Goal: Information Seeking & Learning: Check status

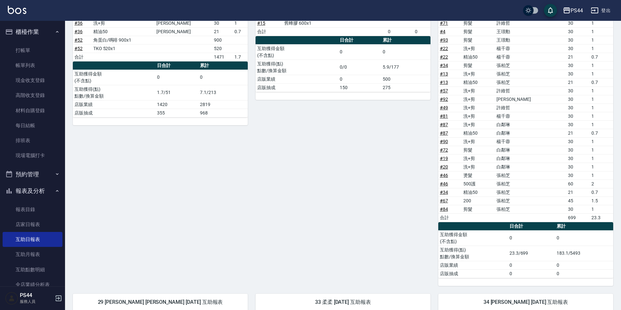
scroll to position [123, 0]
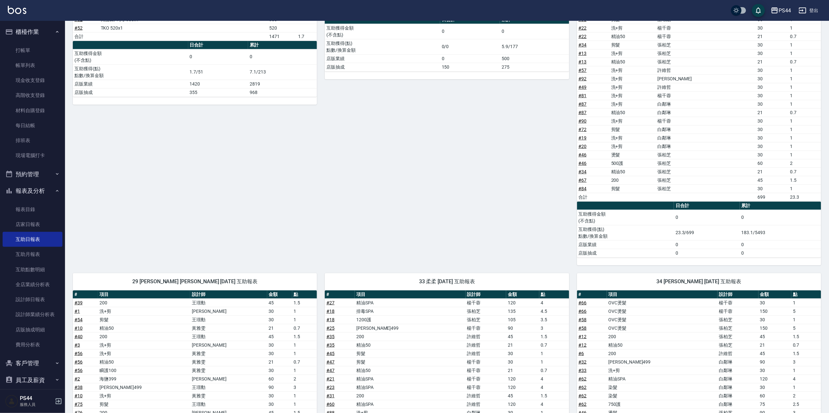
drag, startPoint x: 302, startPoint y: 3, endPoint x: 299, endPoint y: 190, distance: 187.5
click at [368, 191] on div "8 [PERSON_NAME][DATE] 互助報表 # 項目 設計師 金額 點 # 15 舊蜂膠 600x1 合計 0 0 日合計 累計 互助獲得金額 (不…" at bounding box center [443, 115] width 252 height 300
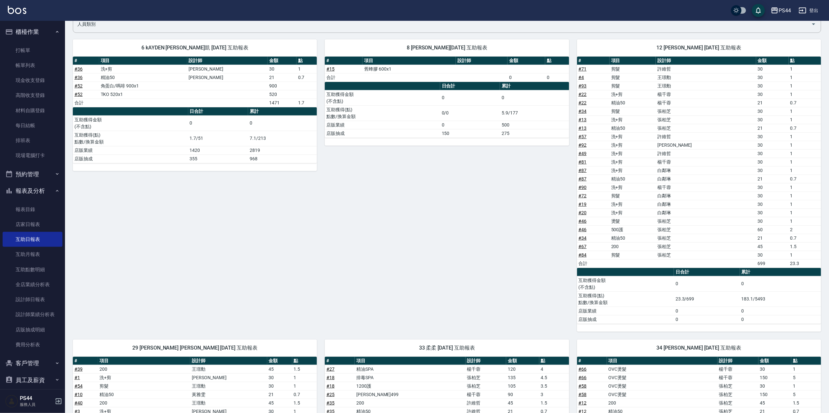
scroll to position [0, 0]
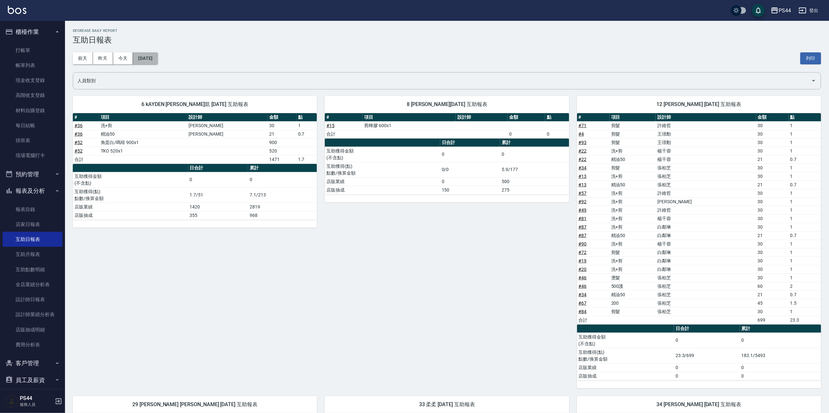
click at [153, 60] on button "[DATE]" at bounding box center [145, 58] width 25 height 12
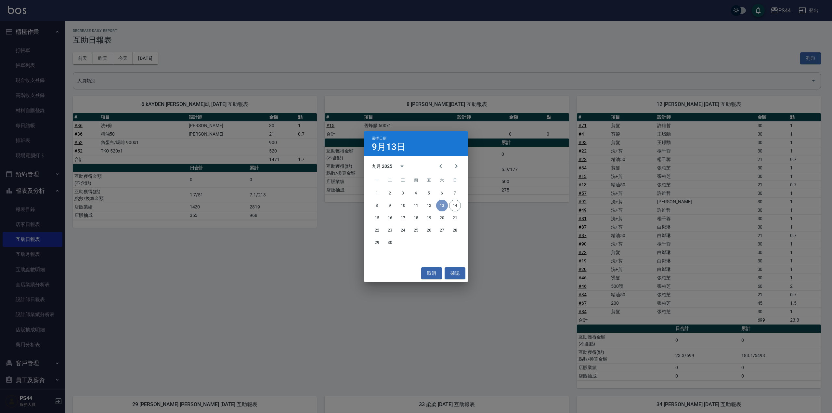
click at [440, 204] on button "13" at bounding box center [442, 206] width 12 height 12
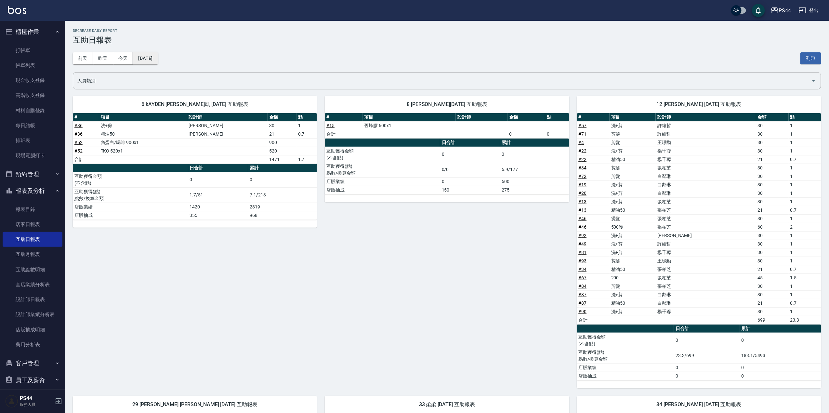
click at [157, 55] on button "[DATE]" at bounding box center [145, 58] width 25 height 12
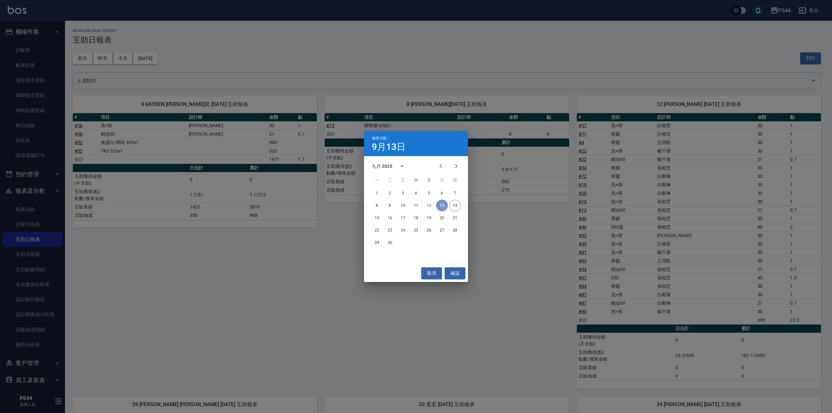
click at [442, 205] on button "13" at bounding box center [442, 206] width 12 height 12
click at [235, 309] on div "選擇日期 9月13日 九月 2025 一 二 三 四 五 六 日 1 2 3 4 5 6 7 8 9 10 11 12 13 14 15 16 17 18 1…" at bounding box center [416, 206] width 832 height 413
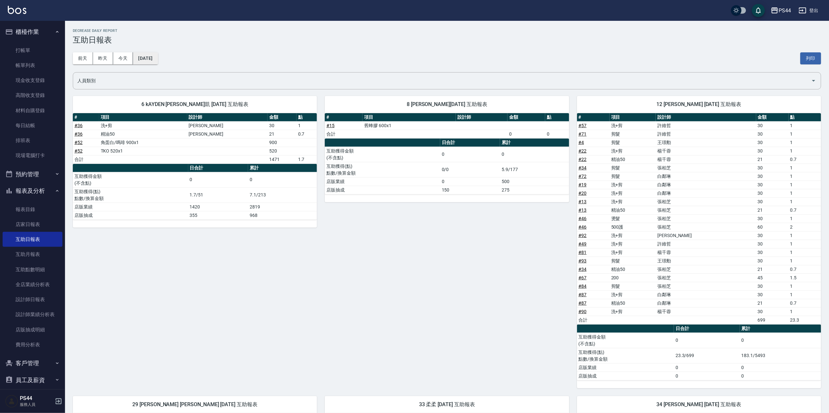
click at [152, 58] on button "[DATE]" at bounding box center [145, 58] width 25 height 12
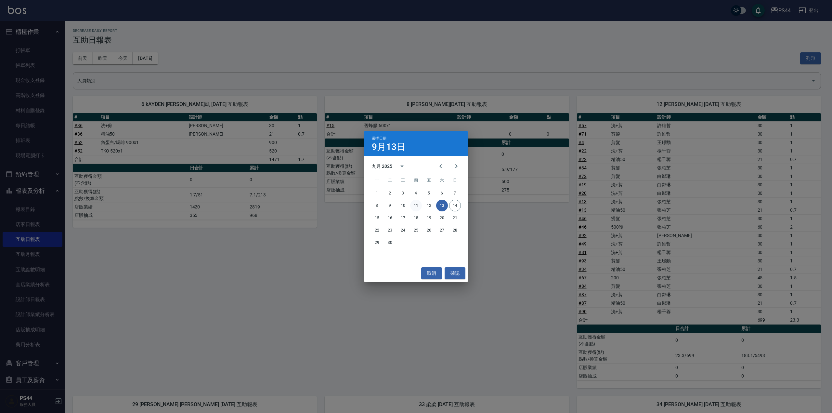
click at [415, 206] on button "11" at bounding box center [416, 206] width 12 height 12
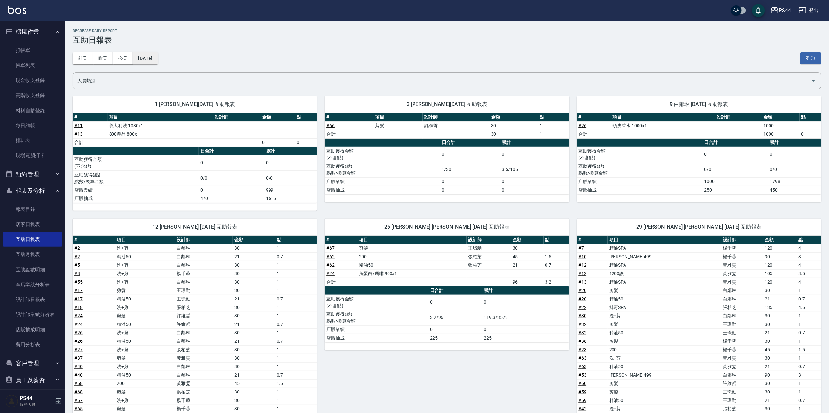
click at [158, 62] on button "[DATE]" at bounding box center [145, 58] width 25 height 12
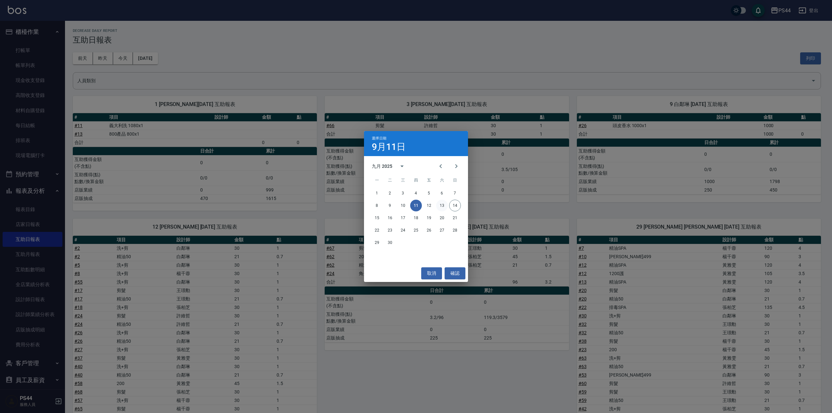
click at [442, 204] on button "13" at bounding box center [442, 206] width 12 height 12
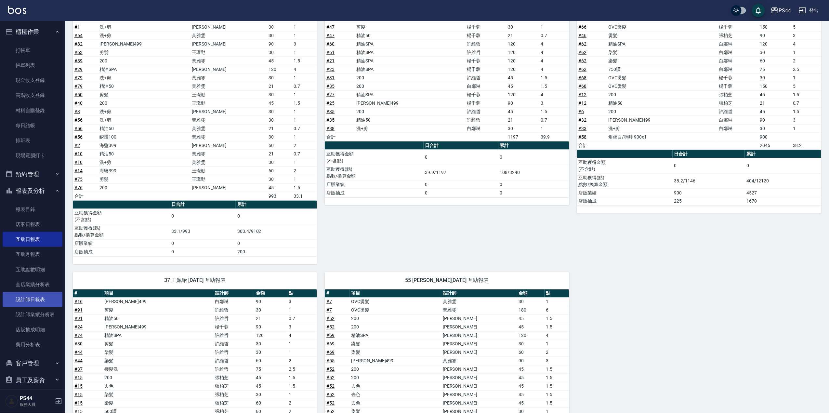
scroll to position [419, 0]
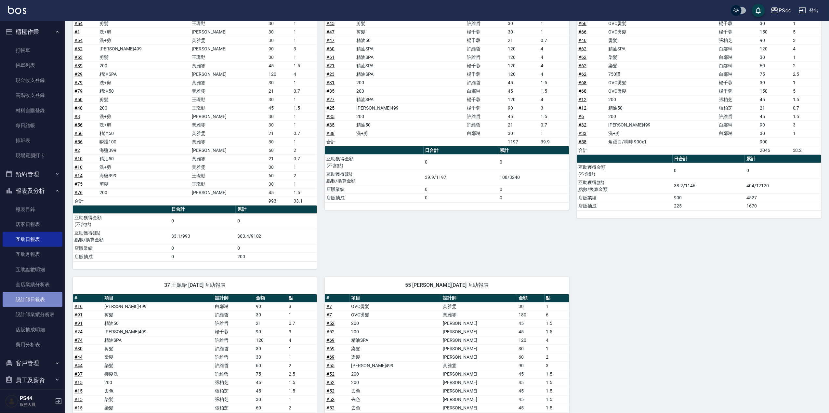
click at [34, 297] on link "設計師日報表" at bounding box center [33, 299] width 60 height 15
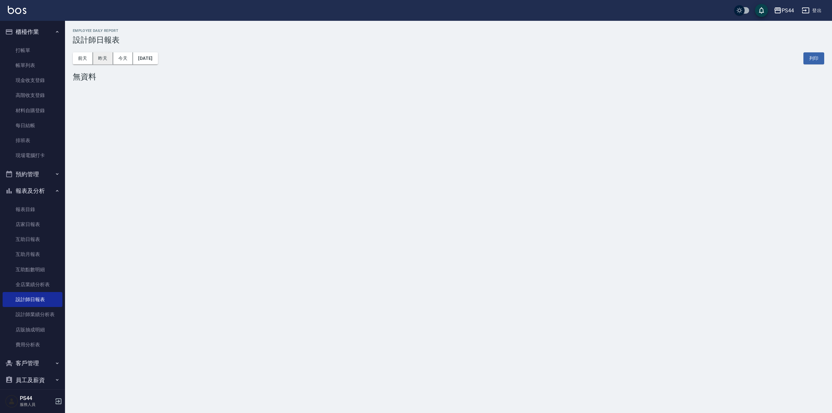
click at [103, 55] on button "昨天" at bounding box center [103, 58] width 20 height 12
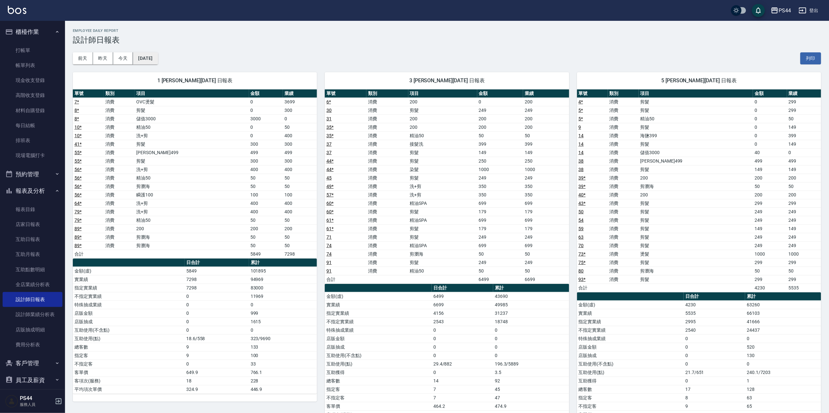
click at [149, 52] on button "[DATE]" at bounding box center [145, 58] width 25 height 12
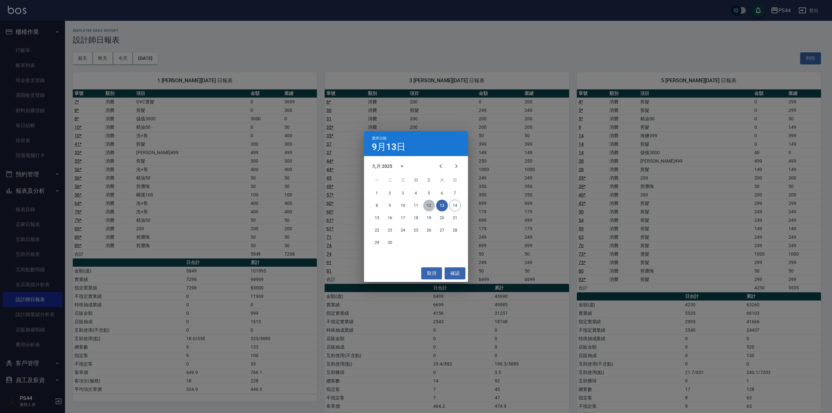
click at [430, 204] on button "12" at bounding box center [429, 206] width 12 height 12
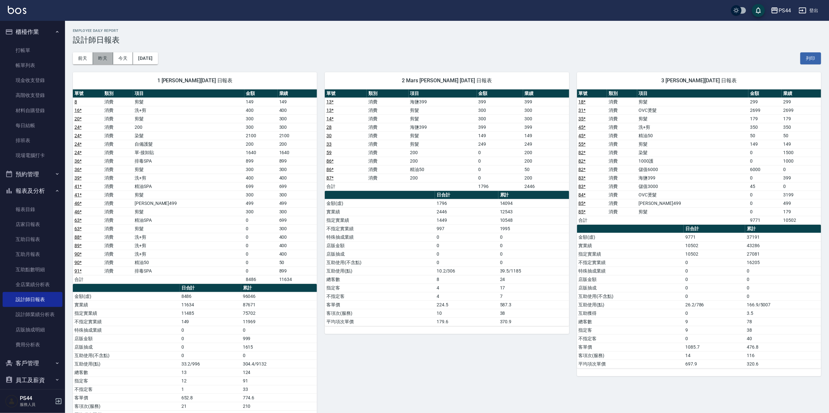
click at [99, 56] on button "昨天" at bounding box center [103, 58] width 20 height 12
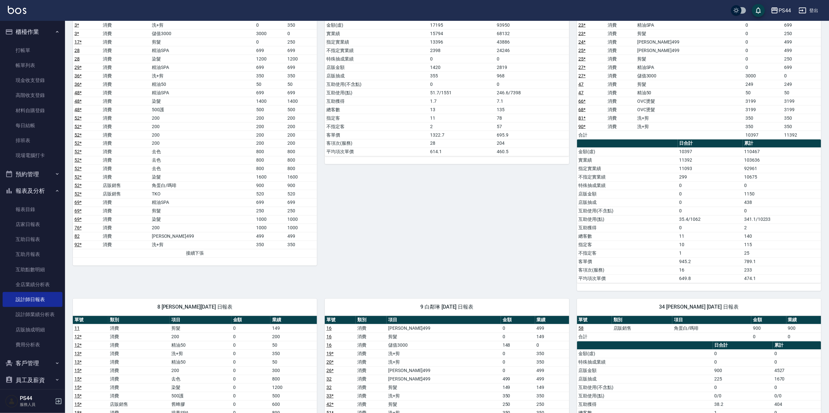
scroll to position [395, 0]
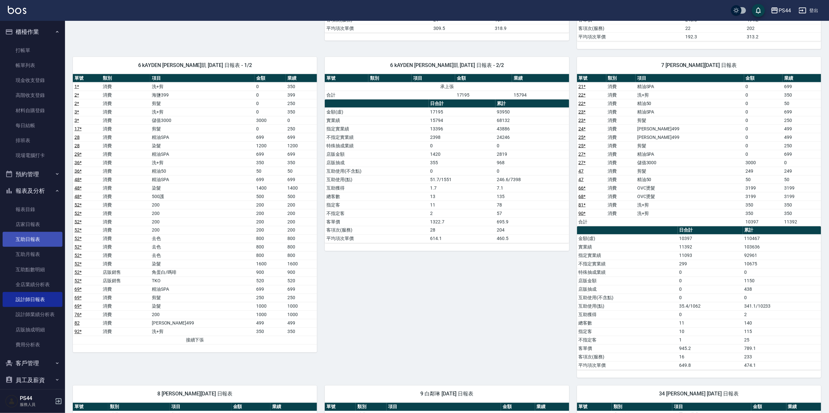
click at [49, 237] on link "互助日報表" at bounding box center [33, 239] width 60 height 15
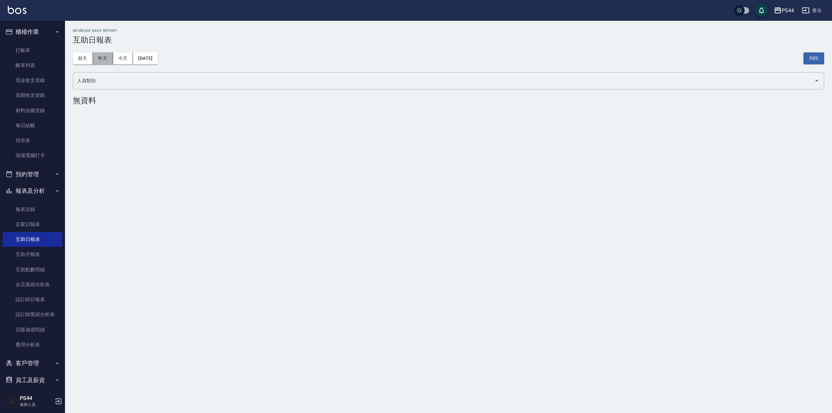
click at [98, 57] on button "昨天" at bounding box center [103, 58] width 20 height 12
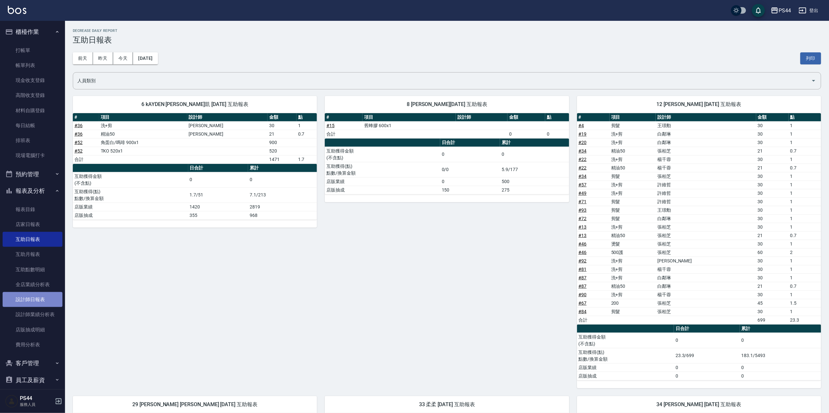
click at [50, 298] on link "設計師日報表" at bounding box center [33, 299] width 60 height 15
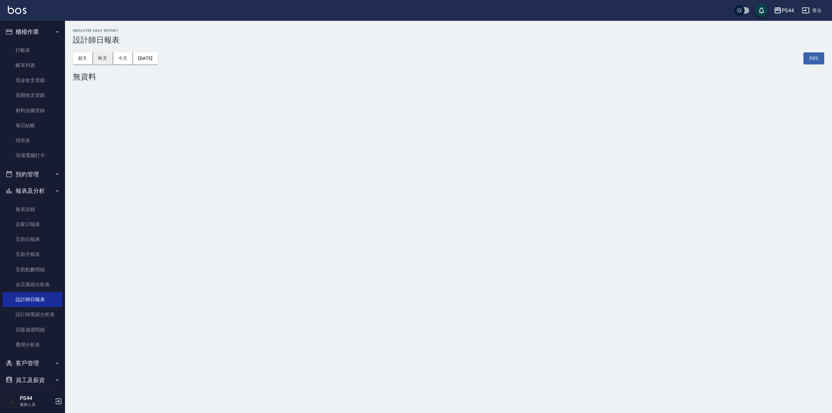
click at [109, 60] on button "昨天" at bounding box center [103, 58] width 20 height 12
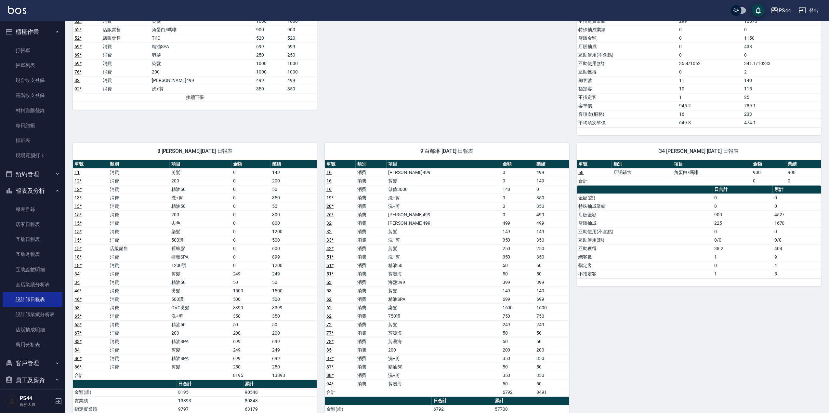
scroll to position [693, 0]
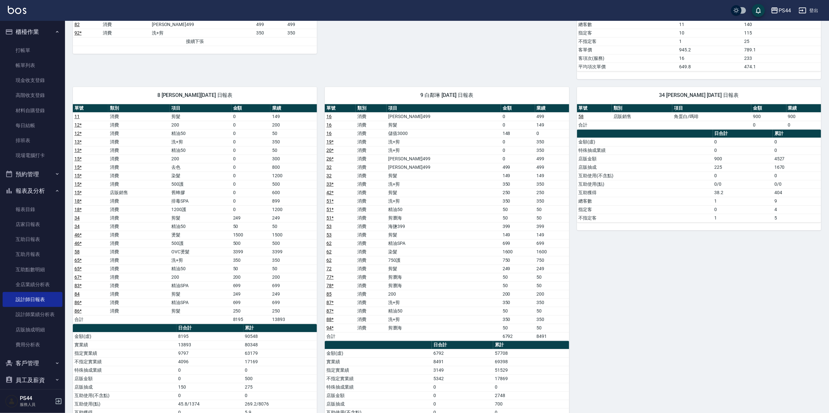
click at [75, 246] on link "46 *" at bounding box center [77, 242] width 7 height 5
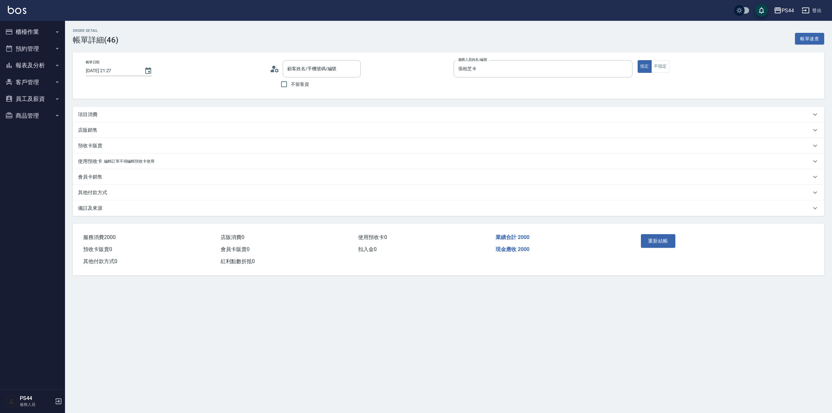
type input "[DATE] 21:27"
type input "張柏芝-8"
type input "新客人 姓名未設定/.00/null"
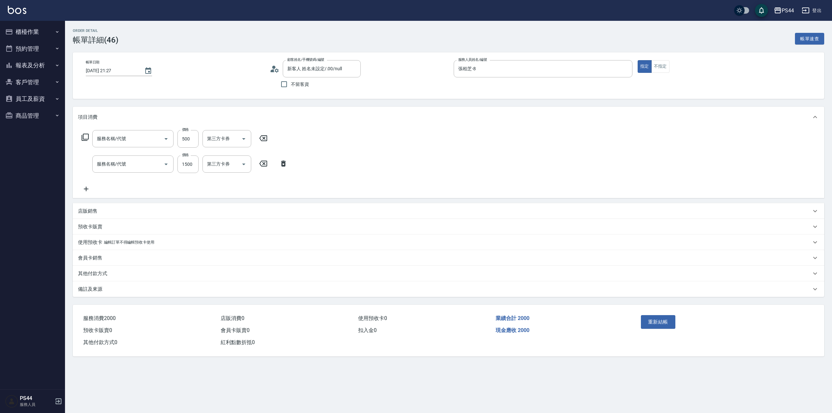
type input "500護(402)"
type input "燙髮(202)"
click at [232, 137] on icon "Clear" at bounding box center [234, 139] width 6 height 6
type input "[PERSON_NAME]-34"
drag, startPoint x: 483, startPoint y: 137, endPoint x: 489, endPoint y: 132, distance: 8.3
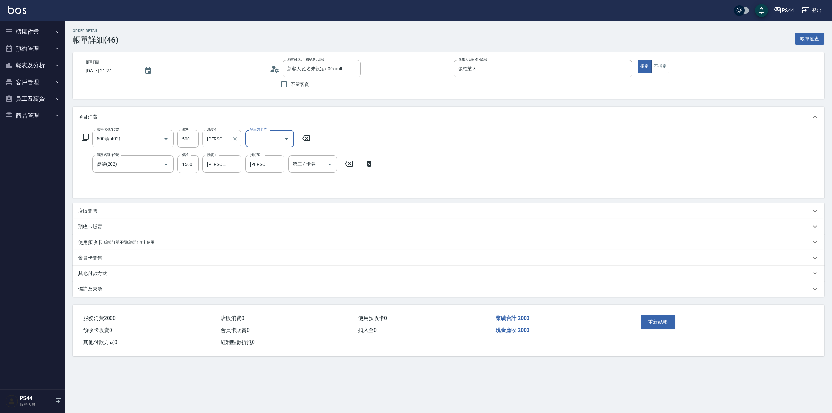
click at [485, 133] on div "服務名稱/代號 500護(402) 服務名稱/代號 價格 500 價格 洗髮-1 [PERSON_NAME]月-34 洗髮-1 第三方卡券 第三方卡券 服務名…" at bounding box center [448, 162] width 751 height 71
click at [664, 318] on button "重新結帳" at bounding box center [658, 322] width 34 height 14
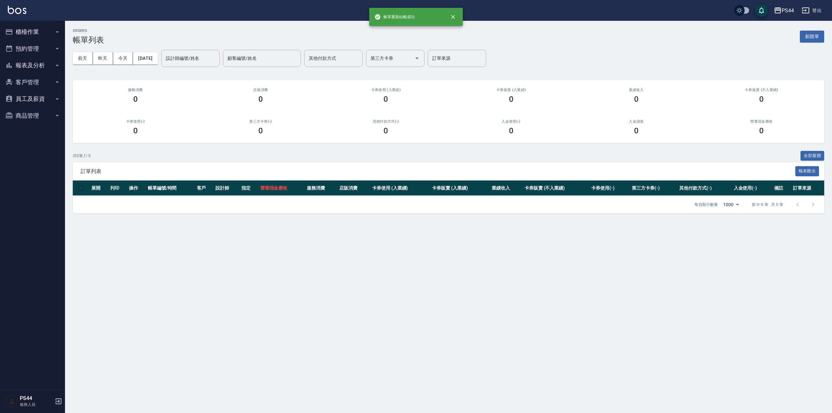
click at [16, 57] on button "報表及分析" at bounding box center [33, 65] width 60 height 17
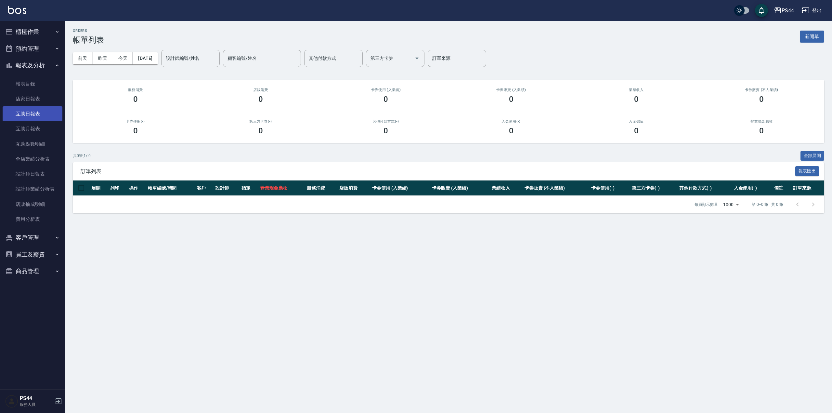
click at [47, 114] on link "互助日報表" at bounding box center [33, 113] width 60 height 15
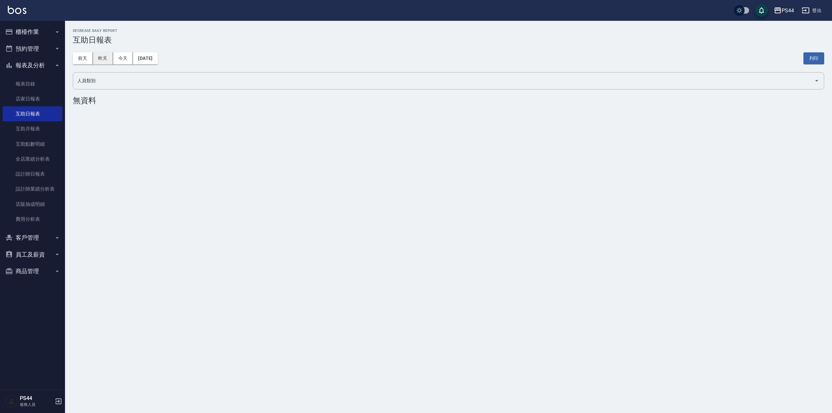
click at [97, 54] on button "昨天" at bounding box center [103, 58] width 20 height 12
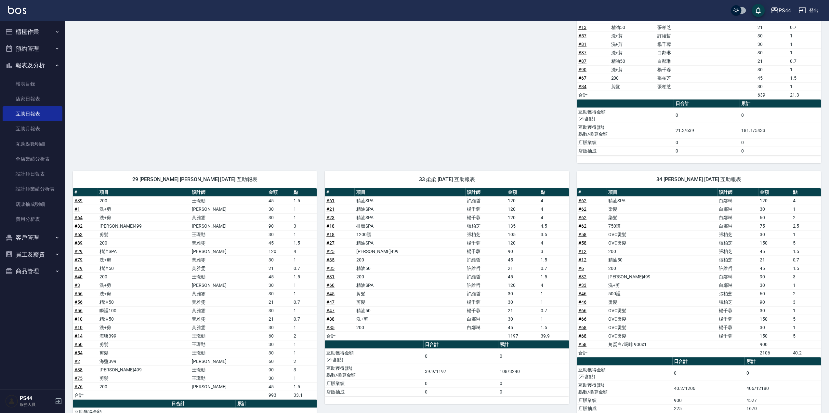
scroll to position [260, 0]
